Goal: Information Seeking & Learning: Learn about a topic

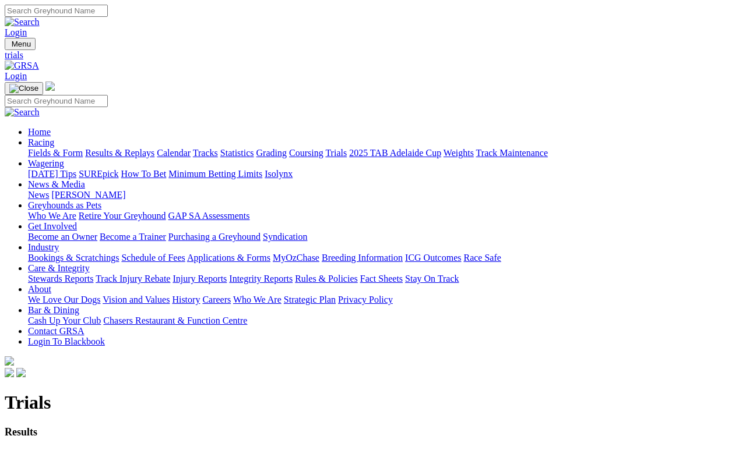
scroll to position [5, 0]
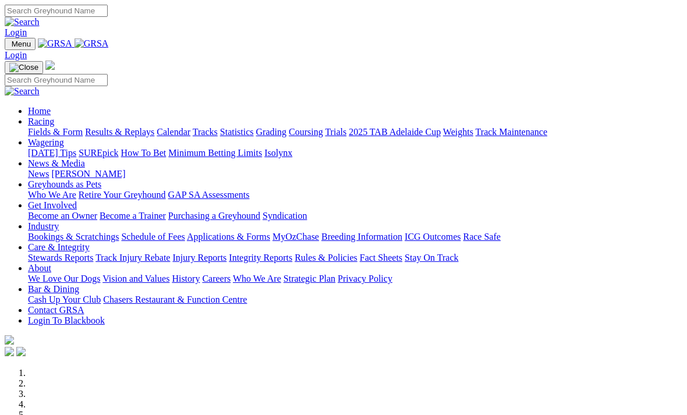
click at [54, 117] on link "Racing" at bounding box center [41, 122] width 26 height 10
click at [59, 127] on link "Fields & Form" at bounding box center [55, 132] width 55 height 10
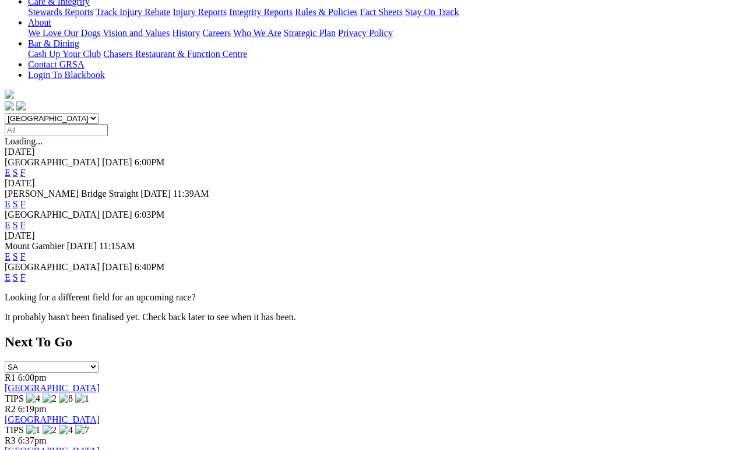
scroll to position [267, 0]
click at [26, 272] on link "F" at bounding box center [22, 277] width 5 height 10
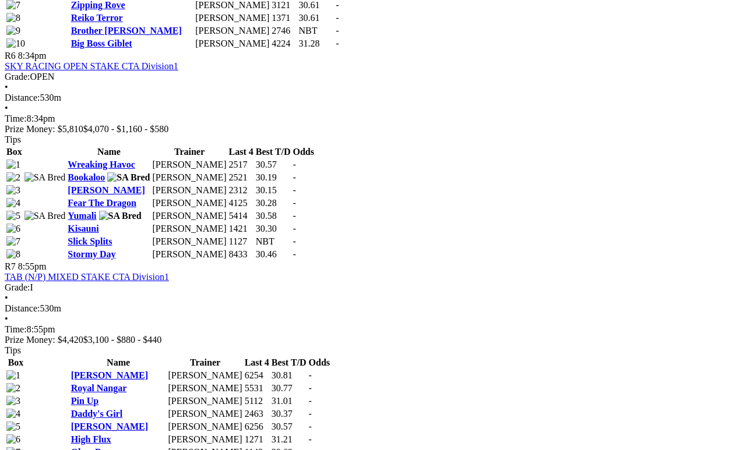
scroll to position [1621, 0]
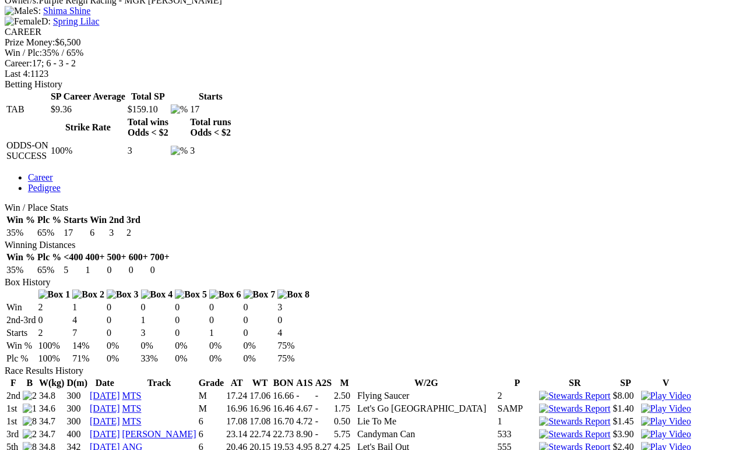
scroll to position [486, 0]
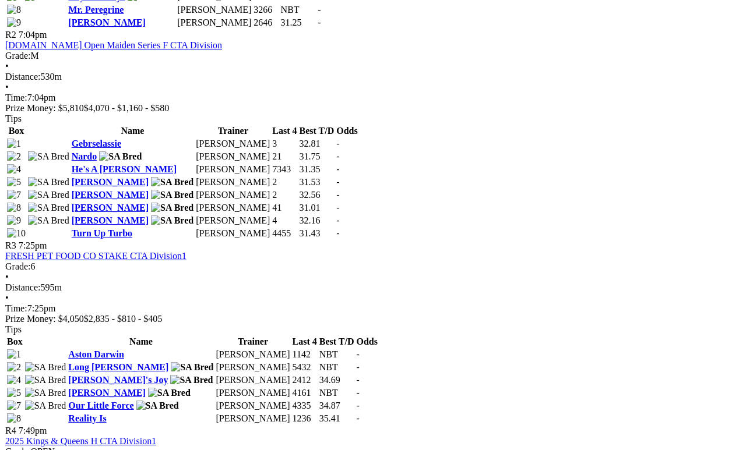
scroll to position [806, 0]
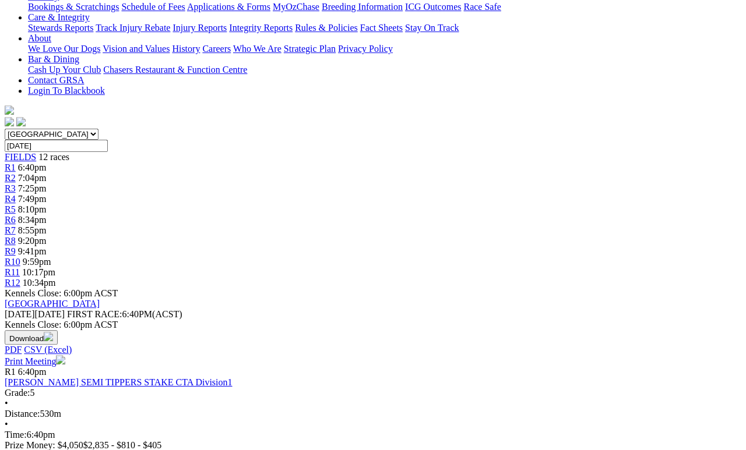
scroll to position [251, 0]
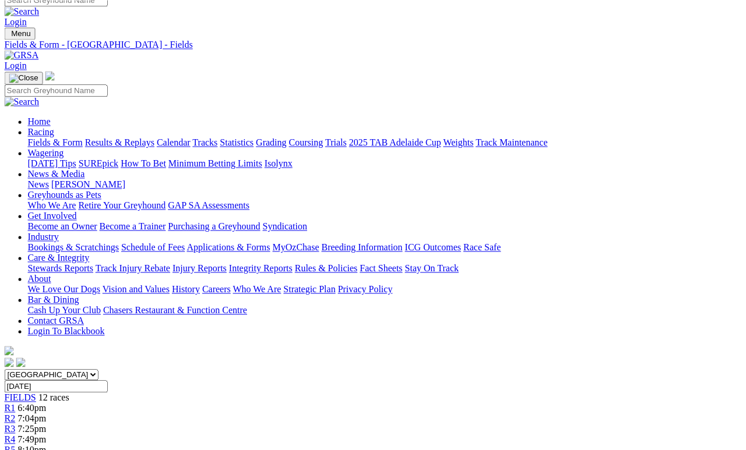
scroll to position [10, 1]
click at [16, 414] on link "R2" at bounding box center [10, 419] width 11 height 10
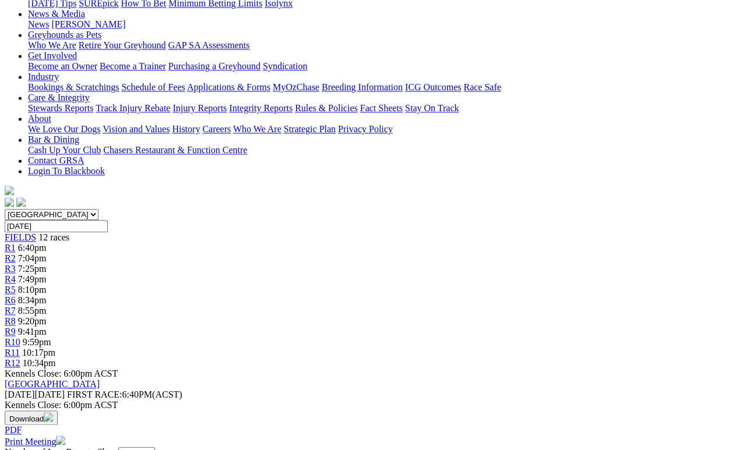
scroll to position [170, 0]
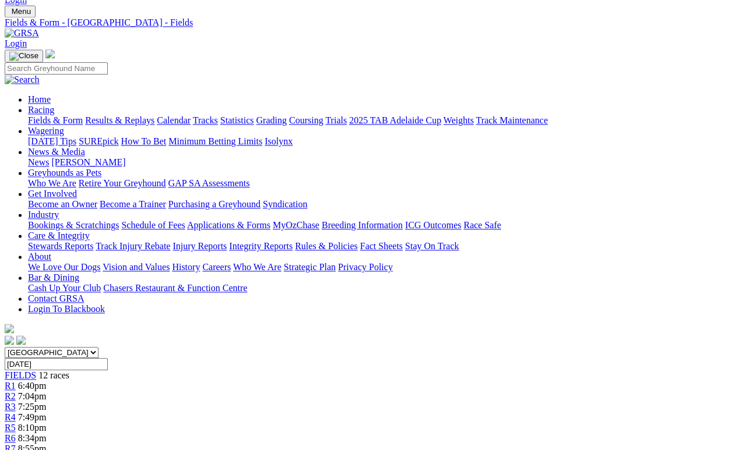
scroll to position [33, 0]
click at [191, 115] on link "Calendar" at bounding box center [174, 120] width 34 height 10
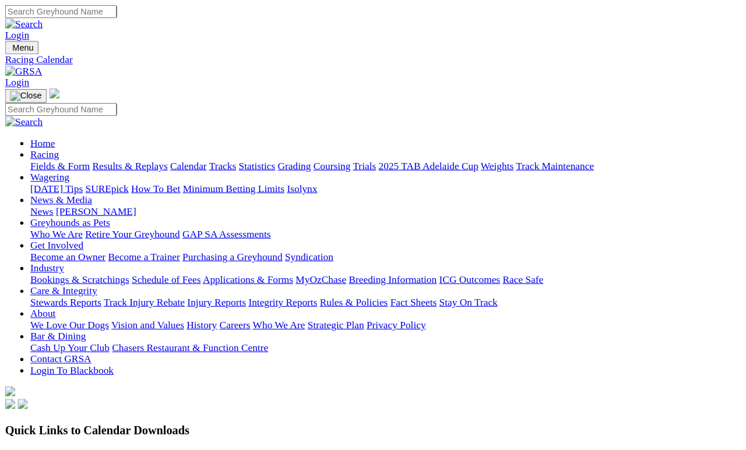
scroll to position [5, 0]
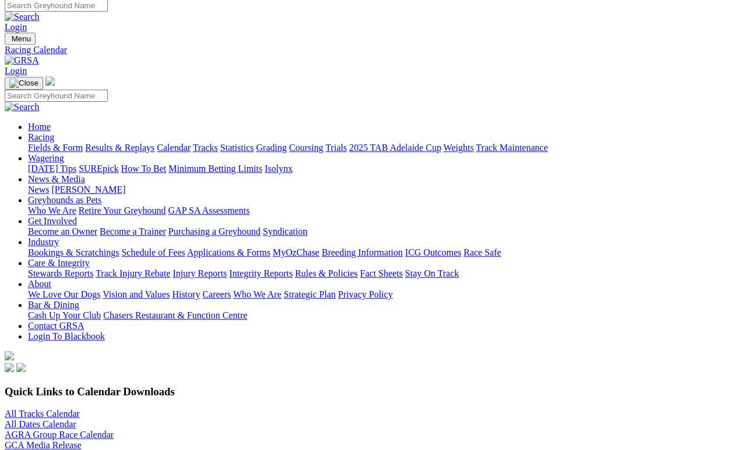
click at [80, 409] on link "All Tracks Calendar" at bounding box center [42, 414] width 75 height 10
